Goal: Information Seeking & Learning: Learn about a topic

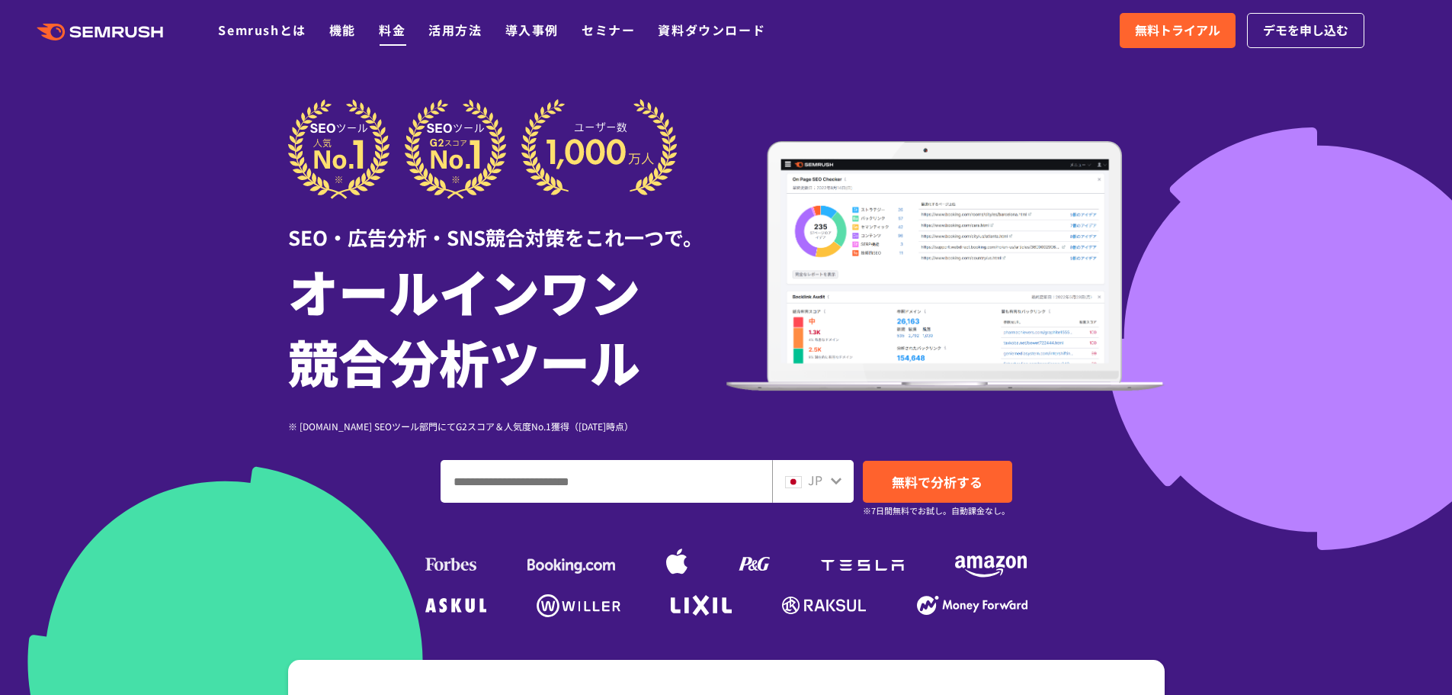
click at [387, 27] on link "料金" at bounding box center [392, 30] width 27 height 18
